Goal: Transaction & Acquisition: Purchase product/service

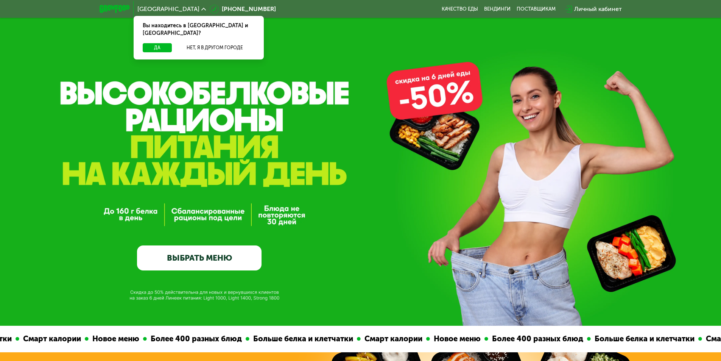
click at [205, 254] on link "ВЫБРАТЬ МЕНЮ" at bounding box center [199, 257] width 125 height 25
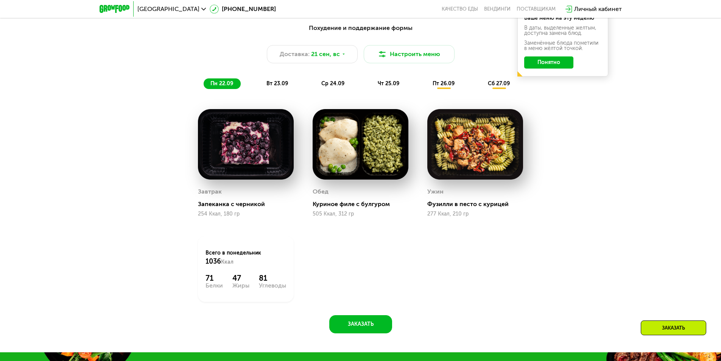
scroll to position [704, 0]
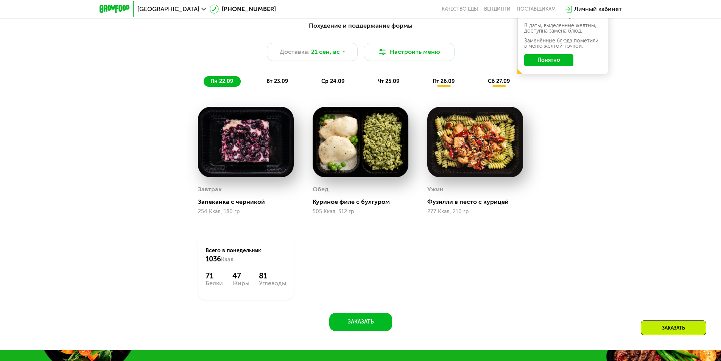
click at [277, 84] on span "вт 23.09" at bounding box center [278, 81] width 22 height 6
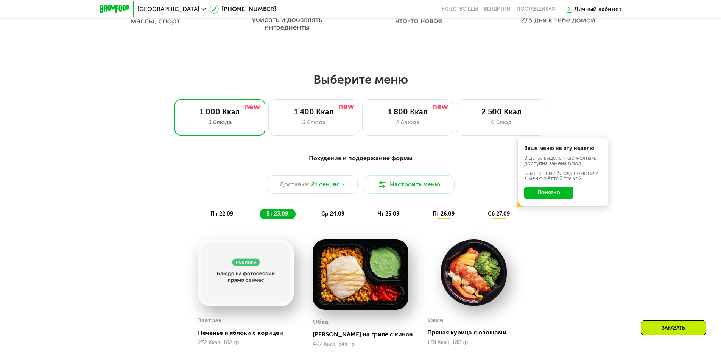
scroll to position [590, 0]
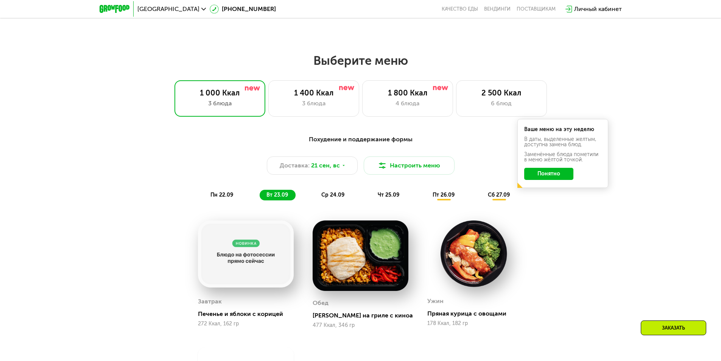
click at [330, 198] on span "ср 24.09" at bounding box center [333, 195] width 23 height 6
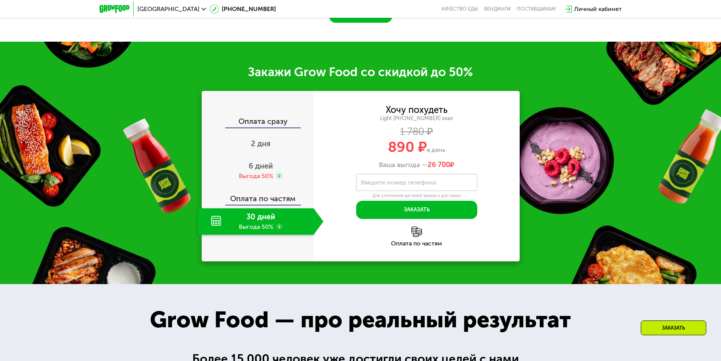
scroll to position [947, 0]
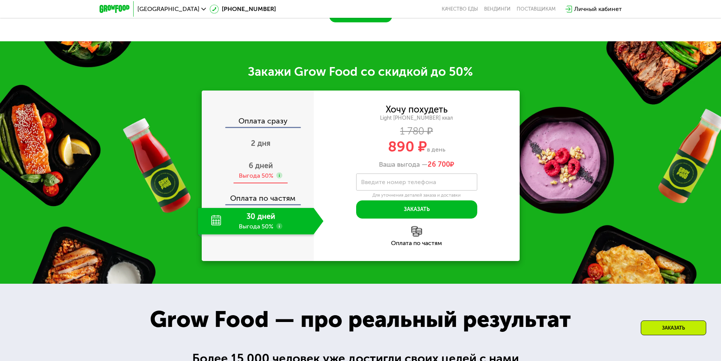
click at [247, 184] on div "6 дней Выгода 50%" at bounding box center [261, 170] width 126 height 27
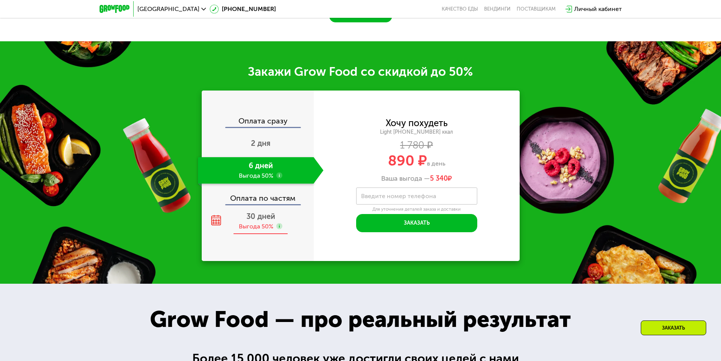
click at [267, 221] on span "30 дней" at bounding box center [261, 216] width 29 height 9
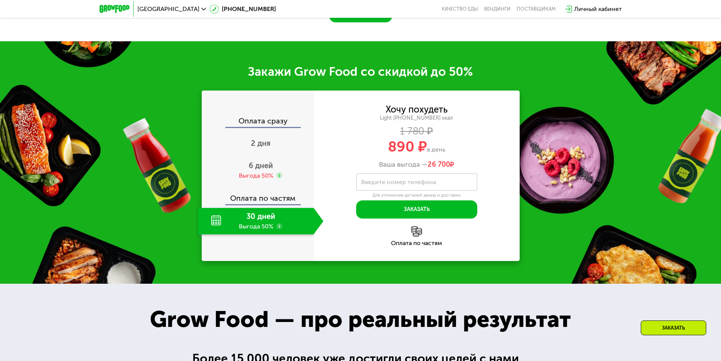
click at [264, 204] on div "Оплата по частям" at bounding box center [258, 195] width 111 height 17
click at [261, 184] on div "6 дней Выгода 50%" at bounding box center [261, 170] width 126 height 27
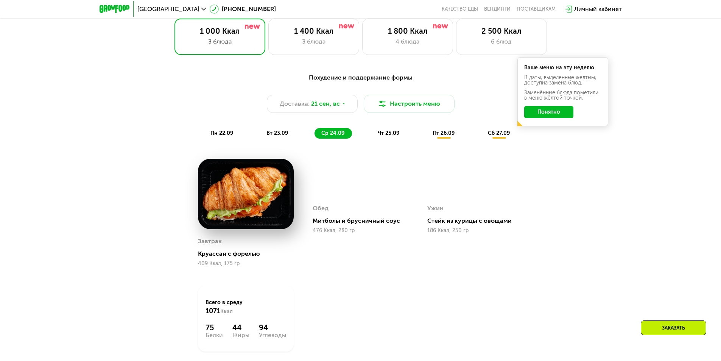
scroll to position [606, 0]
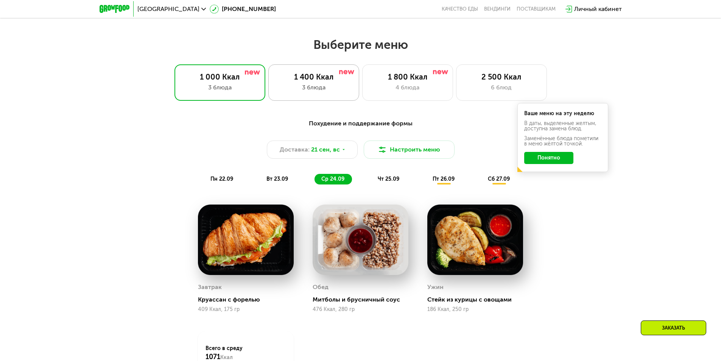
click at [334, 76] on div "1 400 Ккал" at bounding box center [313, 76] width 75 height 9
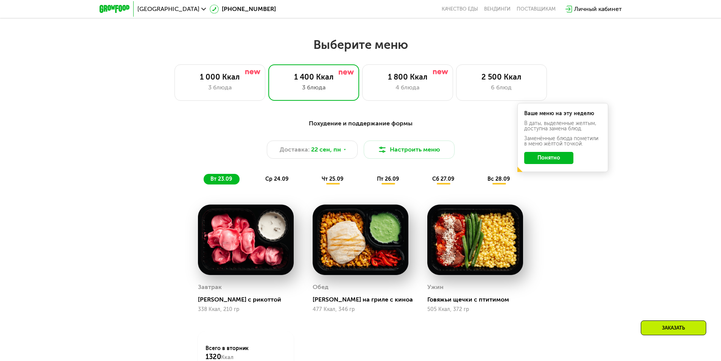
click at [548, 159] on button "Понятно" at bounding box center [548, 158] width 49 height 12
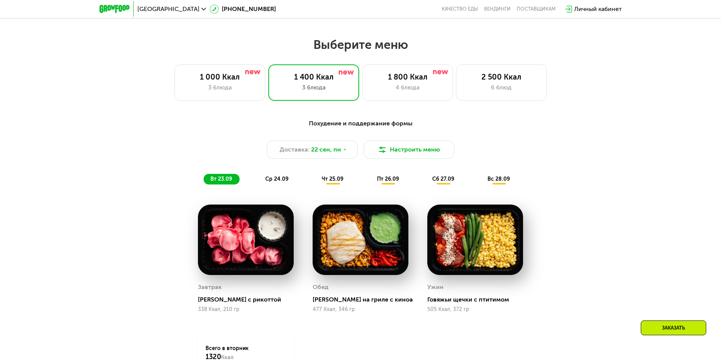
click at [331, 179] on span "чт 25.09" at bounding box center [333, 179] width 22 height 6
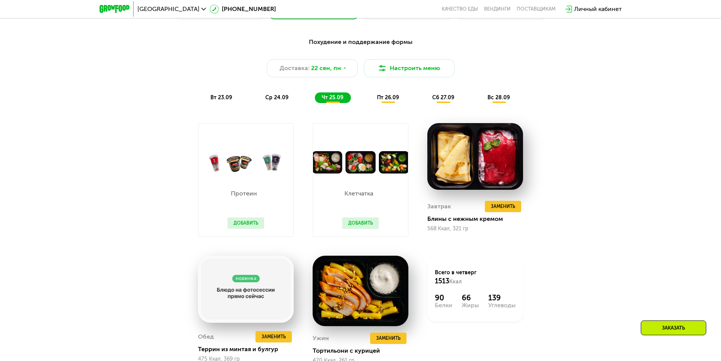
scroll to position [682, 0]
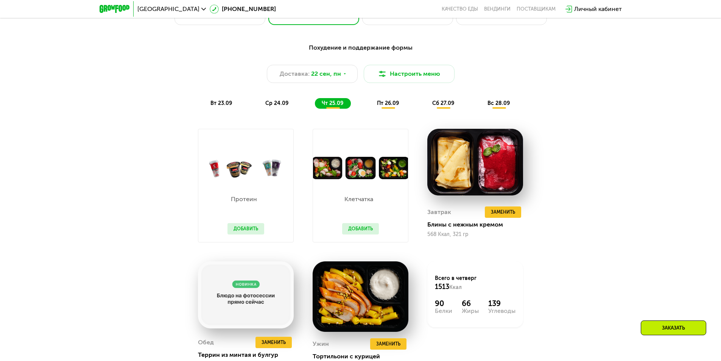
click at [385, 106] on span "пт 26.09" at bounding box center [388, 103] width 22 height 6
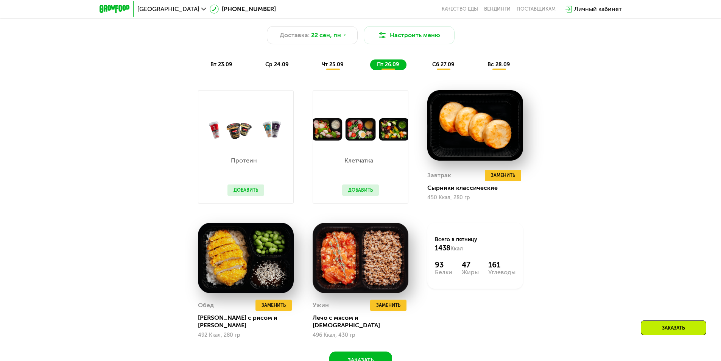
scroll to position [720, 0]
